Goal: Transaction & Acquisition: Purchase product/service

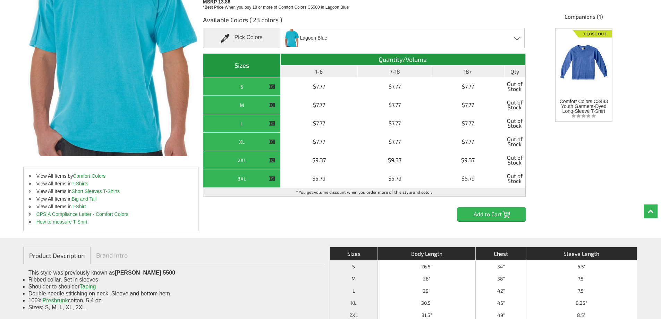
scroll to position [139, 0]
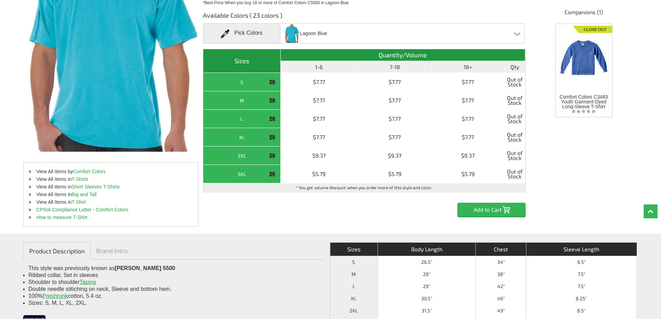
click at [516, 36] on div "Lagoon Blue Blue [PERSON_NAME] - Closeout Brick - Closeout Chili - Closeout Cri…" at bounding box center [402, 33] width 245 height 20
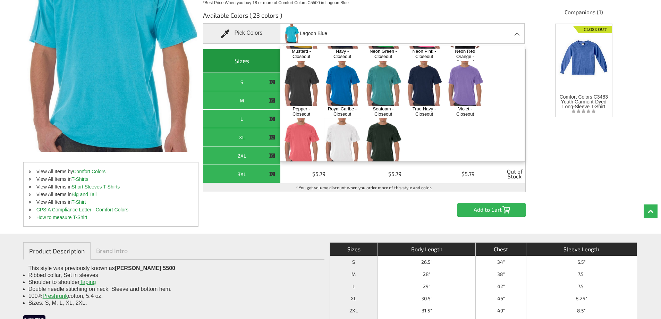
scroll to position [176, 0]
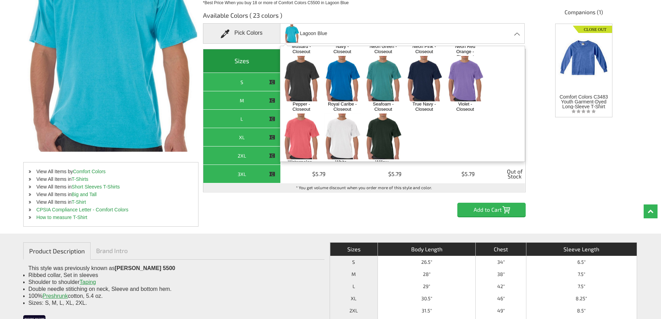
click at [345, 133] on img at bounding box center [342, 135] width 36 height 45
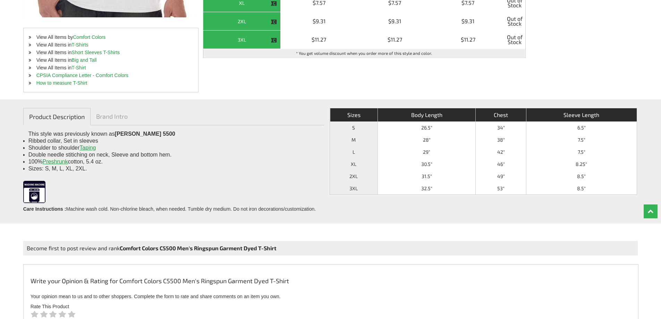
scroll to position [278, 0]
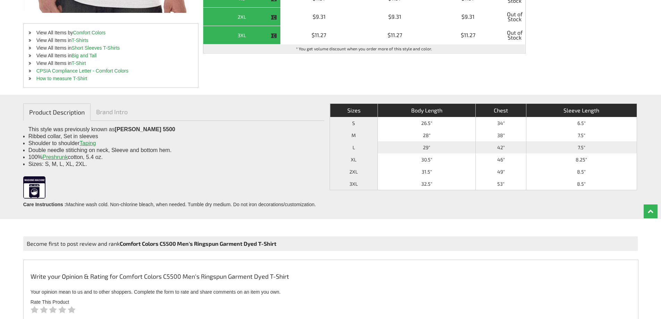
click at [355, 148] on th "L" at bounding box center [354, 147] width 48 height 12
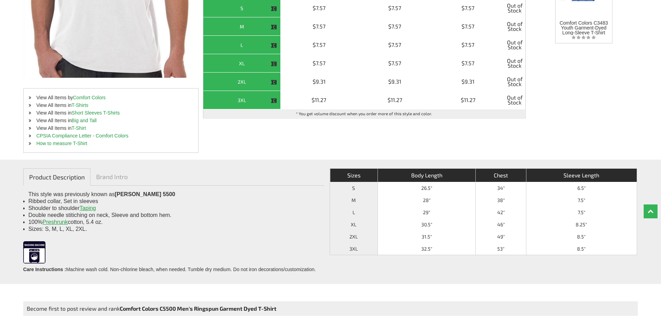
scroll to position [173, 0]
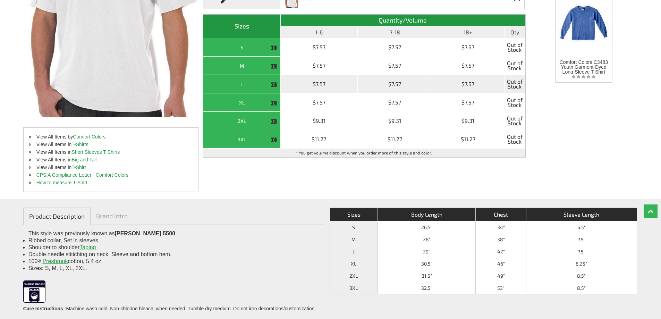
click at [266, 82] on th "L" at bounding box center [241, 84] width 77 height 18
click at [318, 85] on td "$7.57" at bounding box center [319, 84] width 77 height 18
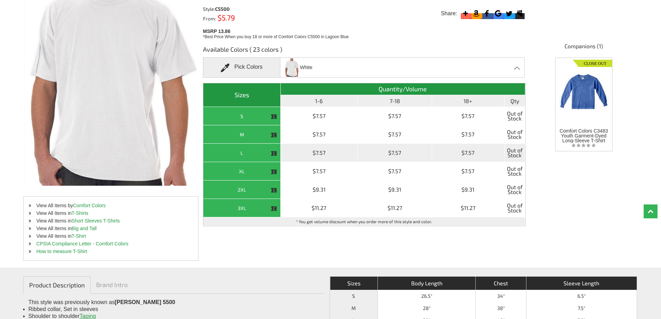
scroll to position [104, 0]
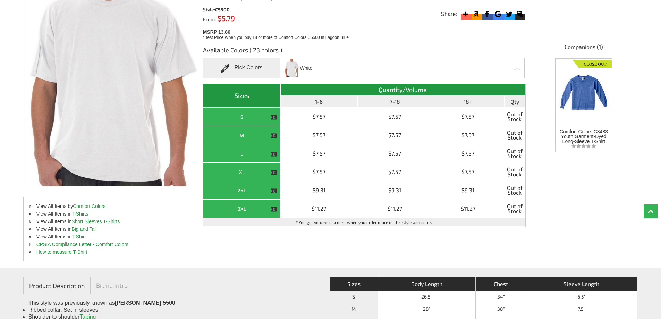
click at [517, 66] on div "White Blue [PERSON_NAME] - Closeout Brick - Closeout Chili - Closeout Crimson -…" at bounding box center [402, 68] width 245 height 20
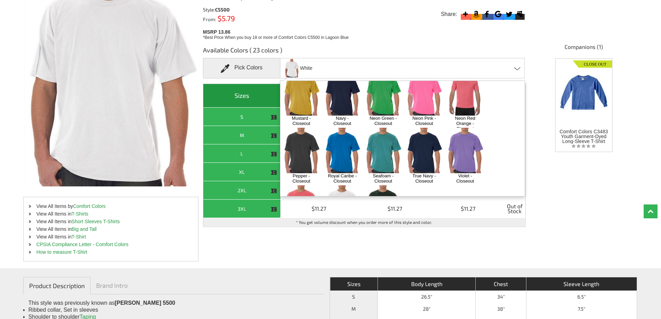
scroll to position [173, 0]
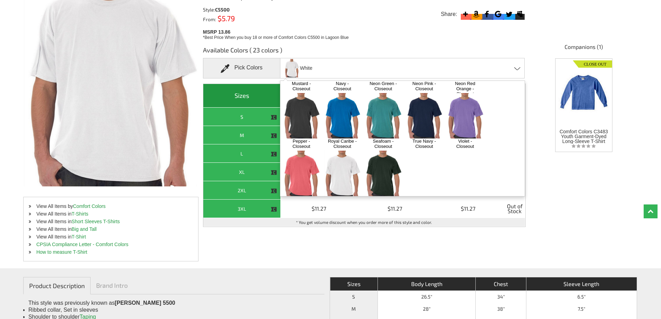
click at [474, 111] on img at bounding box center [465, 115] width 36 height 45
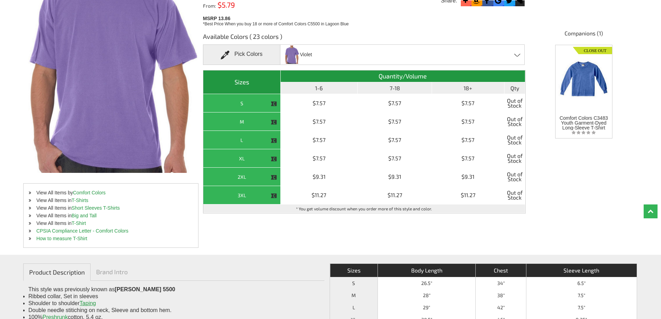
scroll to position [139, 0]
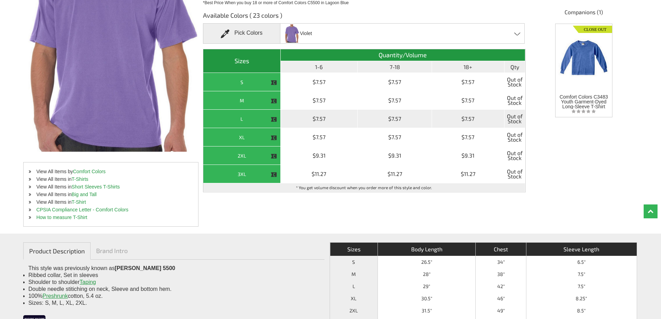
click at [270, 119] on th "L" at bounding box center [241, 119] width 77 height 18
click at [229, 118] on th "L" at bounding box center [241, 119] width 77 height 18
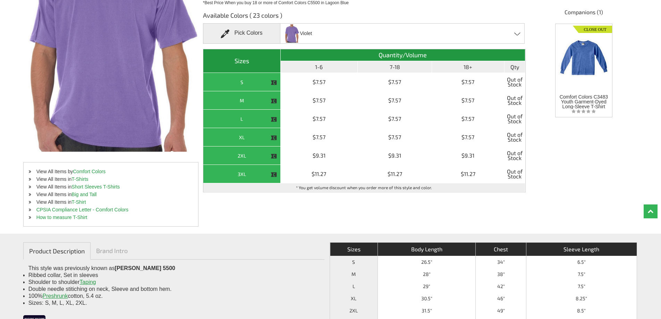
click at [517, 32] on div "[PERSON_NAME] [PERSON_NAME] - Closeout Brick - Closeout Chili - Closeout Crimso…" at bounding box center [402, 33] width 245 height 20
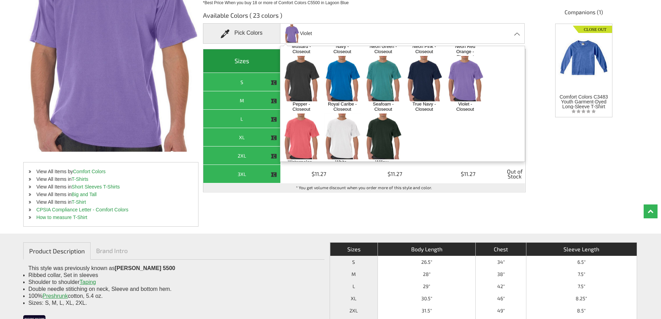
click at [347, 127] on img at bounding box center [342, 135] width 36 height 45
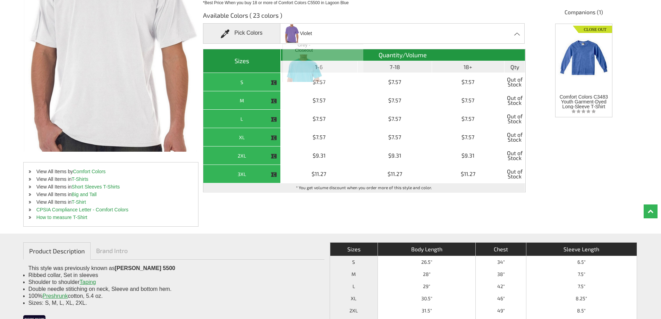
scroll to position [868, 0]
